Goal: Transaction & Acquisition: Purchase product/service

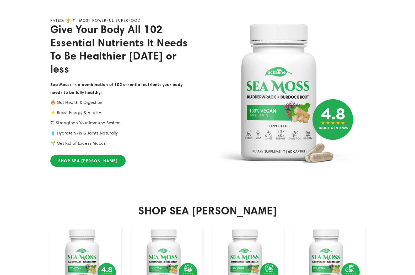
scroll to position [131, 0]
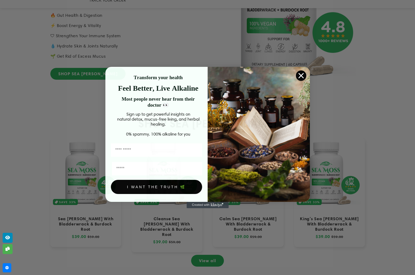
click at [305, 75] on circle "Close dialog" at bounding box center [301, 76] width 10 height 10
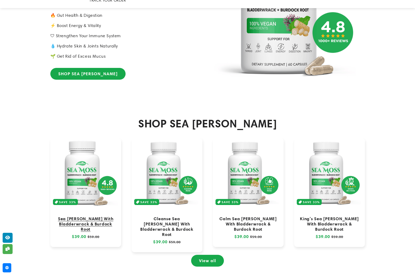
click at [89, 216] on link "Sea [PERSON_NAME] With Bladderwrack & Burdock Root" at bounding box center [86, 224] width 60 height 16
